Goal: Information Seeking & Learning: Learn about a topic

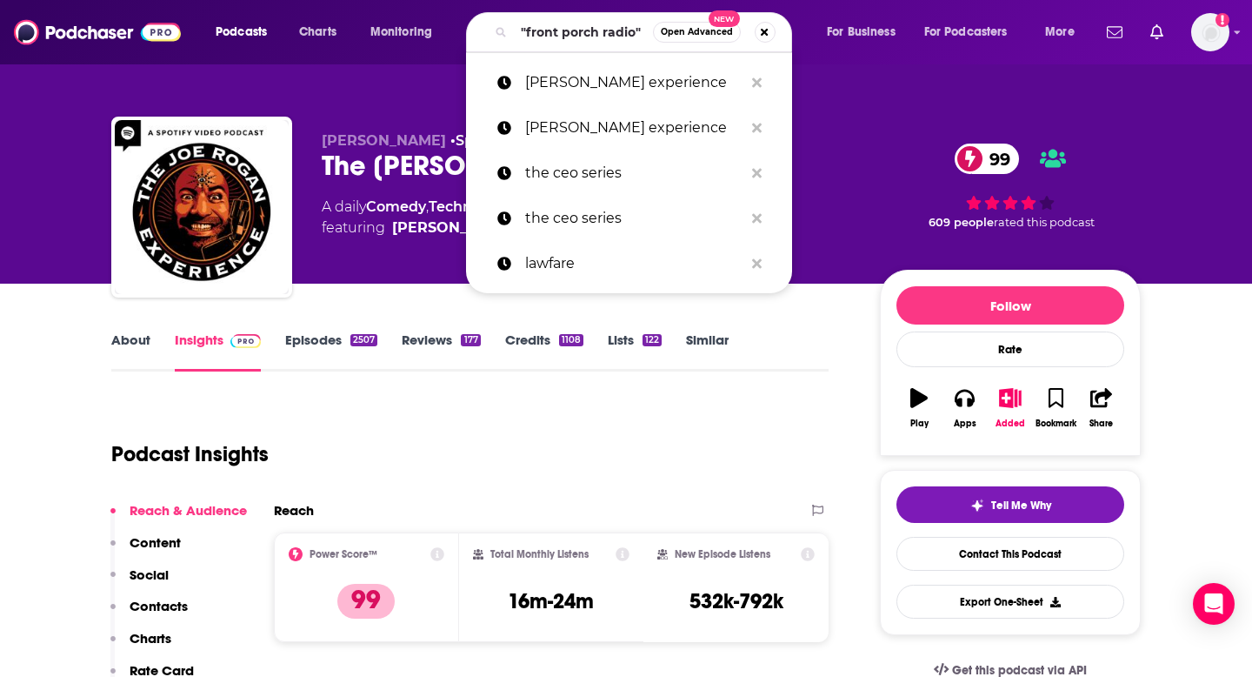
click at [552, 28] on input ""front porch radio"" at bounding box center [583, 32] width 139 height 28
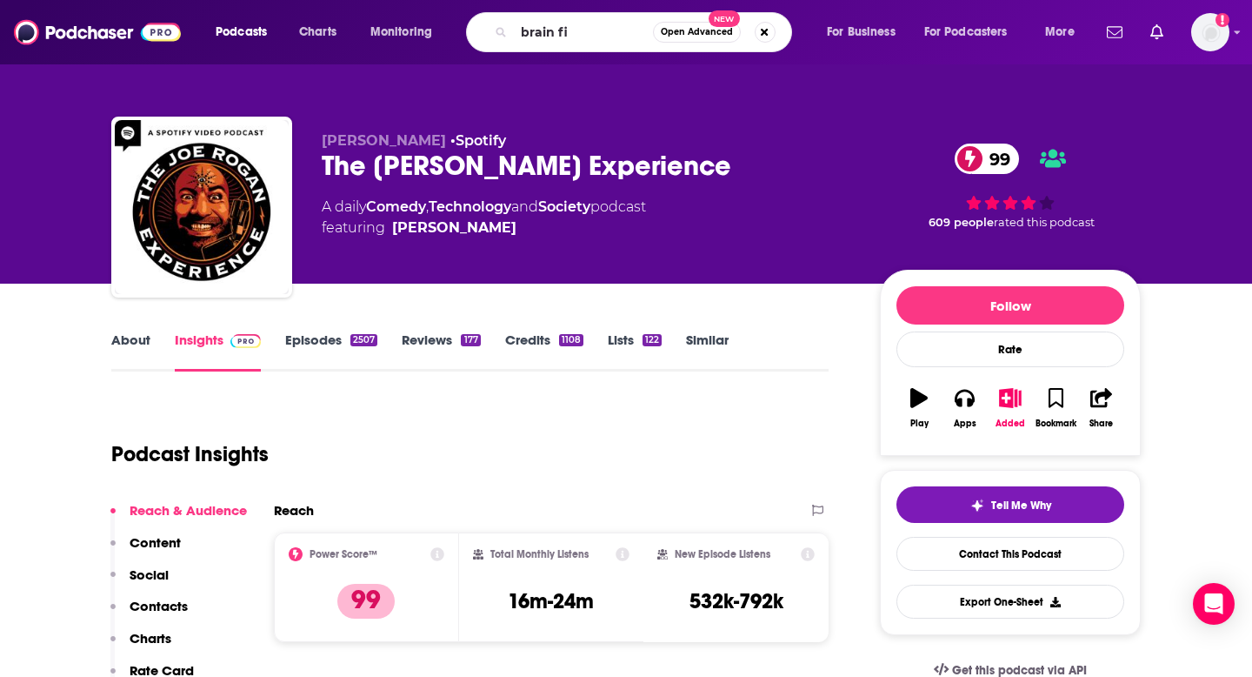
type input "brain fit"
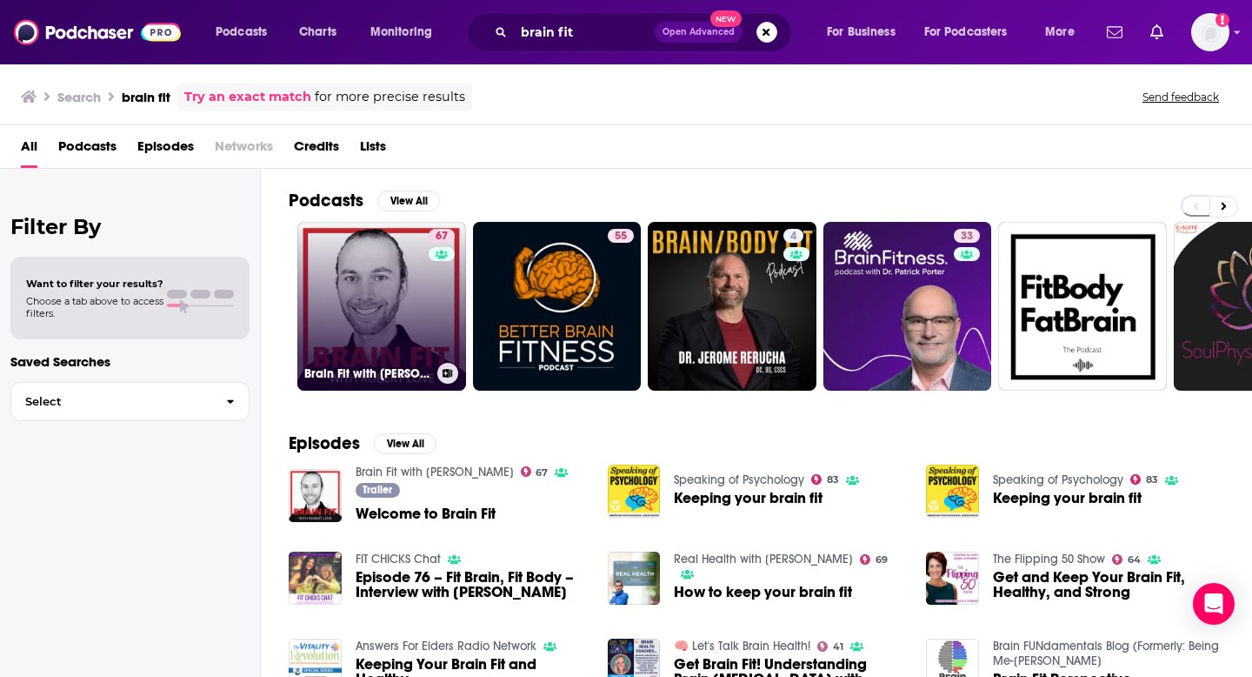
click at [340, 284] on link "67 Brain Fit with [PERSON_NAME]" at bounding box center [381, 306] width 169 height 169
